Goal: Task Accomplishment & Management: Manage account settings

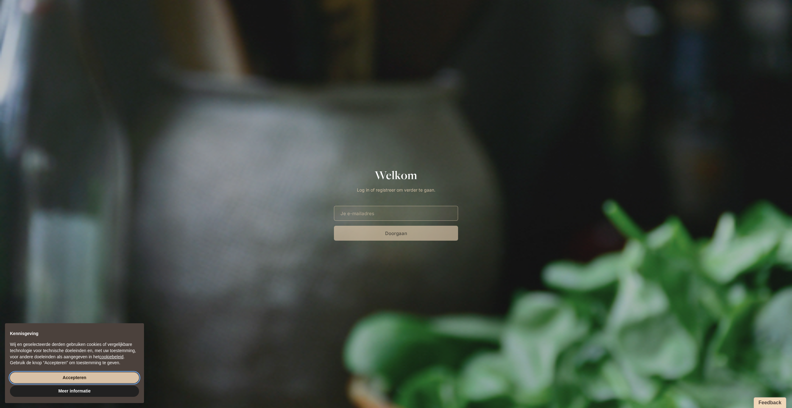
click at [108, 376] on button "Accepteren" at bounding box center [74, 377] width 129 height 11
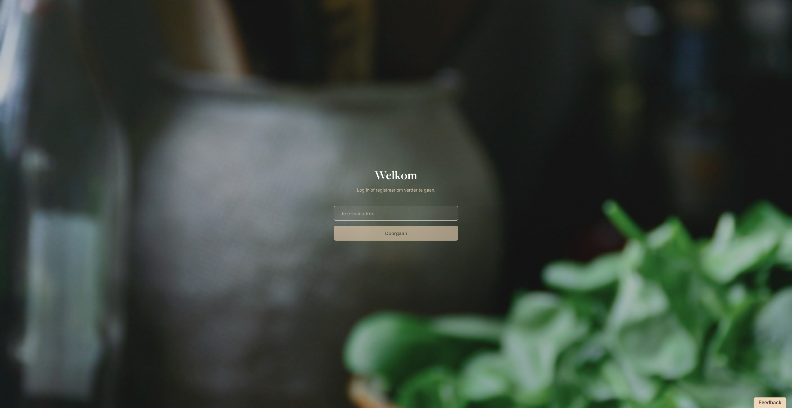
click at [390, 212] on input "E-mailadres" at bounding box center [396, 213] width 124 height 15
type input "kevin.hermans@kh-it.be"
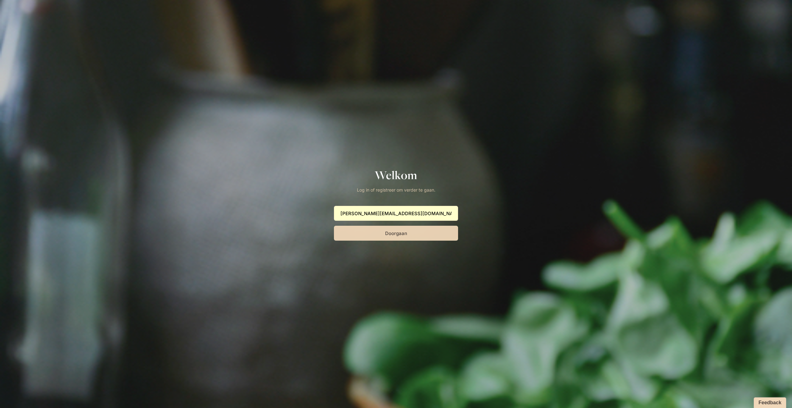
click at [418, 235] on button "Doorgaan" at bounding box center [396, 233] width 124 height 15
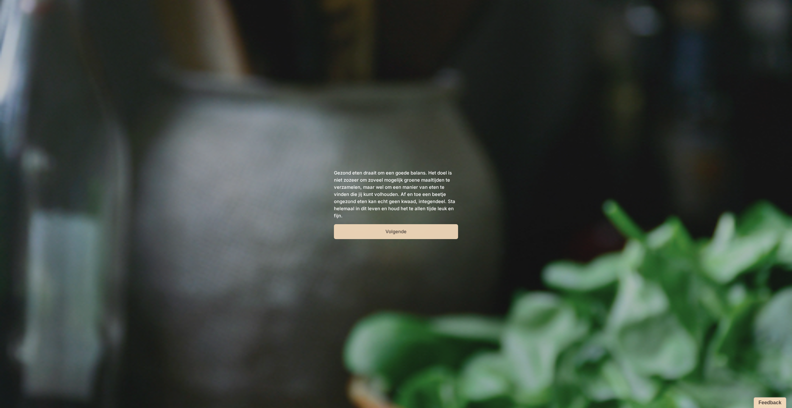
click at [420, 227] on button "Volgende" at bounding box center [396, 231] width 124 height 15
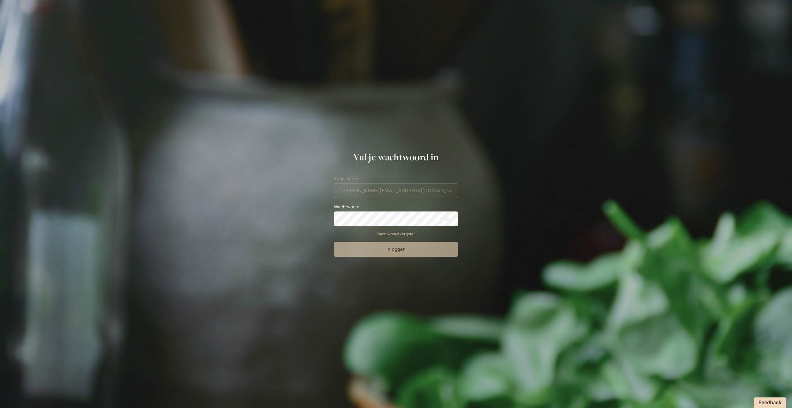
click at [523, 122] on div at bounding box center [396, 204] width 792 height 408
click at [409, 233] on link "Wachtwoord vergeten" at bounding box center [396, 234] width 124 height 6
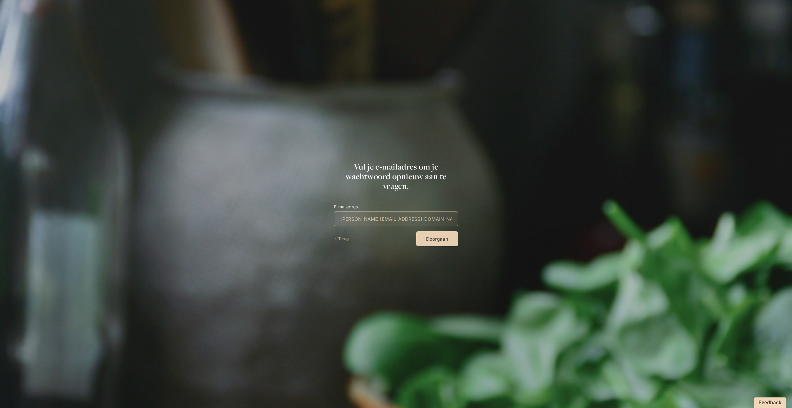
click at [433, 238] on button "Doorgaan" at bounding box center [437, 238] width 42 height 15
